Goal: Task Accomplishment & Management: Manage account settings

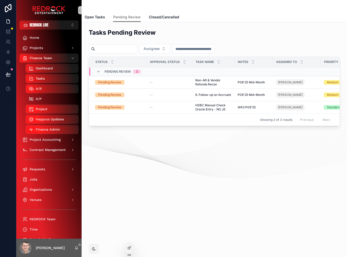
click at [47, 100] on div "A/P" at bounding box center [52, 99] width 47 height 8
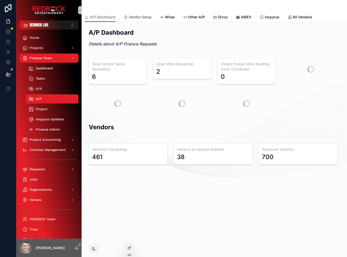
click at [125, 20] on link "Vendor Setup" at bounding box center [138, 18] width 28 height 10
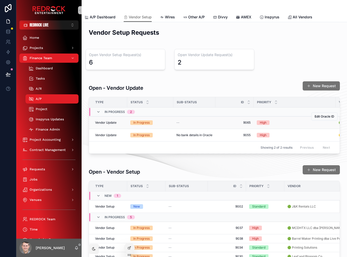
click at [107, 125] on span "Vendor Update" at bounding box center [105, 123] width 21 height 4
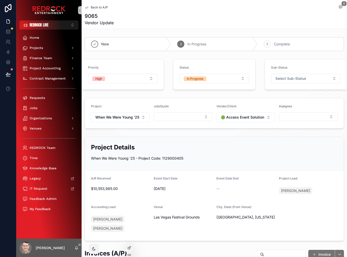
drag, startPoint x: 138, startPoint y: 11, endPoint x: 128, endPoint y: 10, distance: 10.0
drag, startPoint x: 178, startPoint y: 14, endPoint x: 159, endPoint y: 13, distance: 18.7
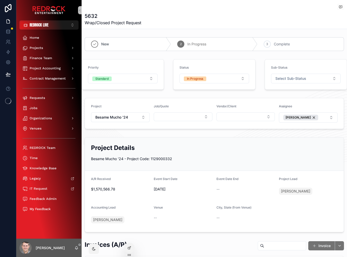
drag, startPoint x: 161, startPoint y: 11, endPoint x: 149, endPoint y: 13, distance: 11.8
